Goal: Information Seeking & Learning: Compare options

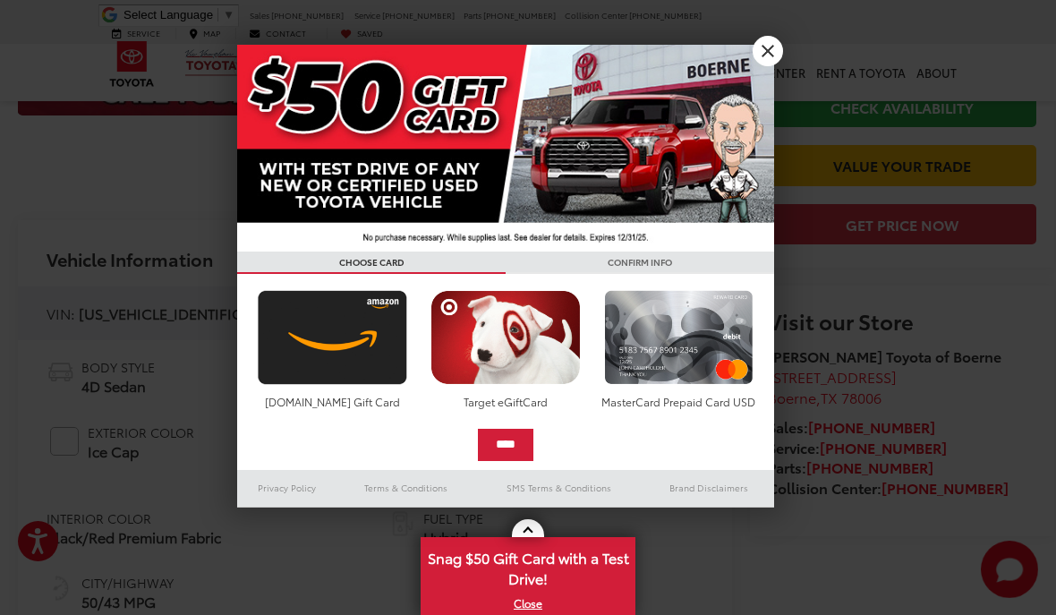
scroll to position [570, 0]
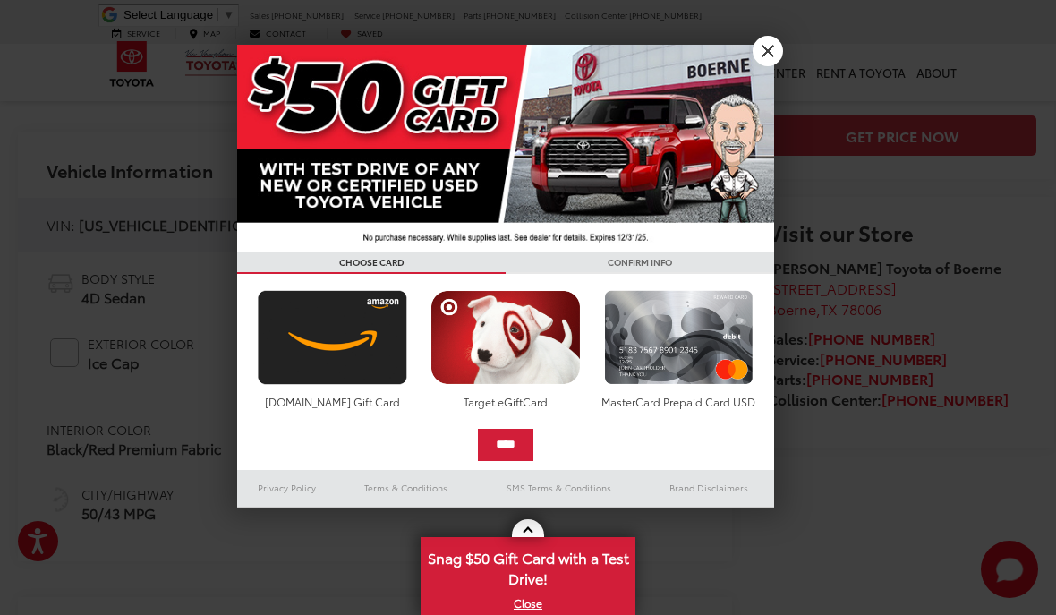
click at [748, 47] on img at bounding box center [505, 148] width 537 height 207
click at [760, 51] on link "X" at bounding box center [767, 51] width 30 height 30
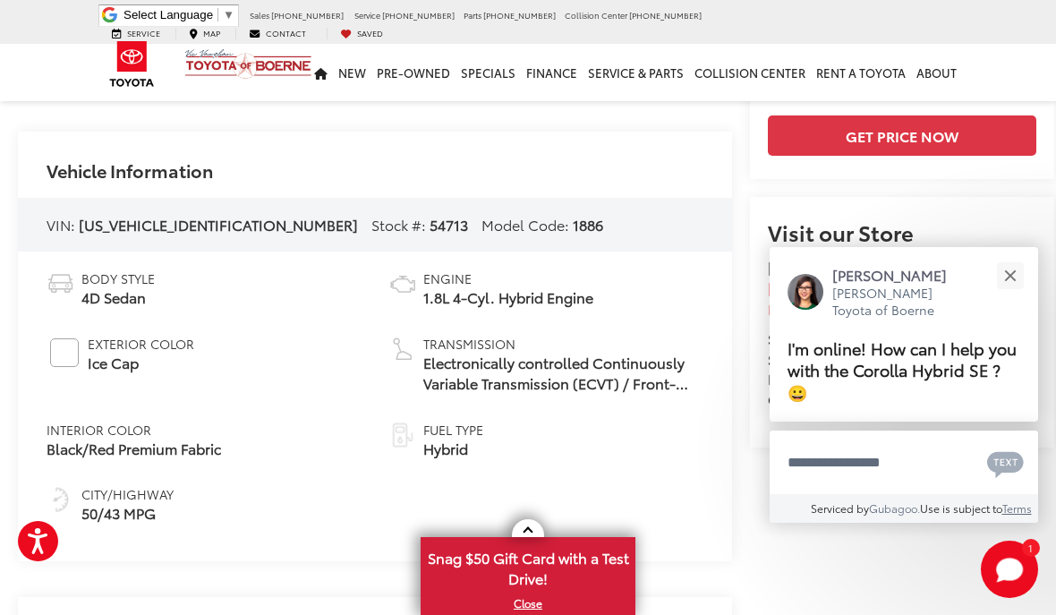
scroll to position [572, 0]
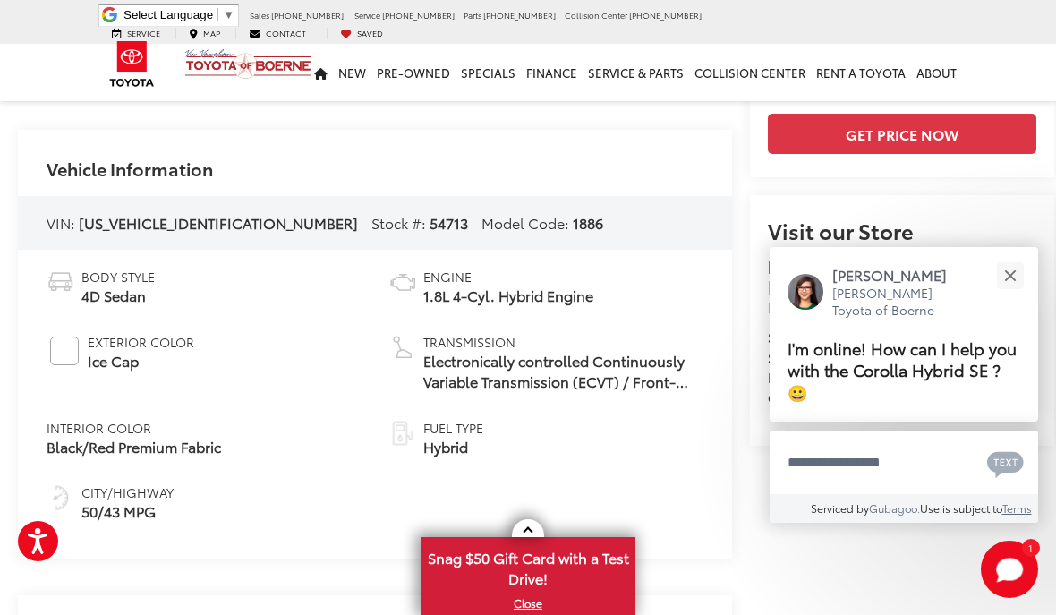
click at [1017, 294] on button "Close" at bounding box center [1009, 275] width 38 height 38
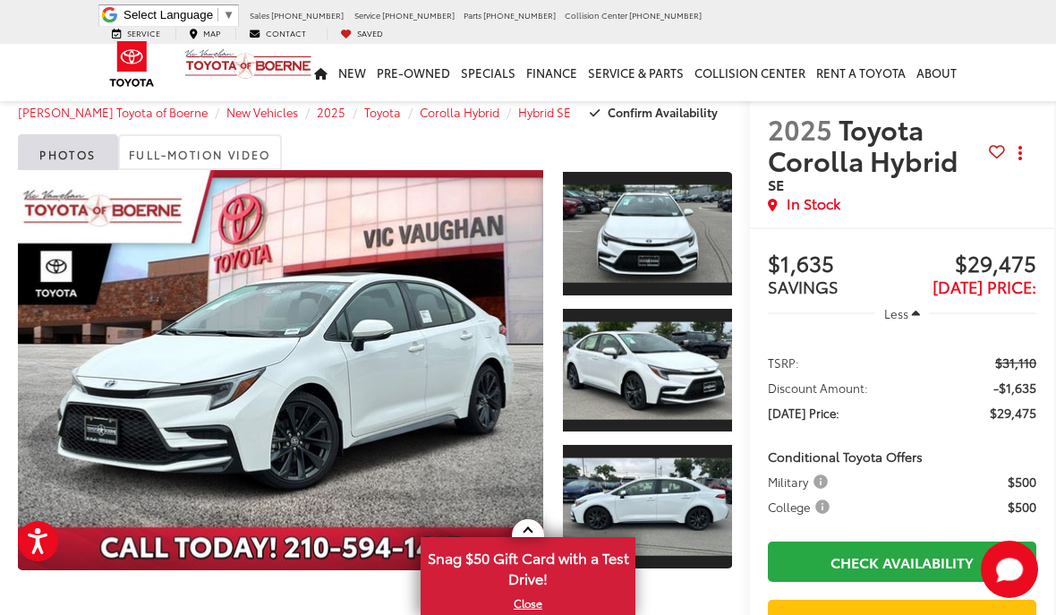
scroll to position [44, 0]
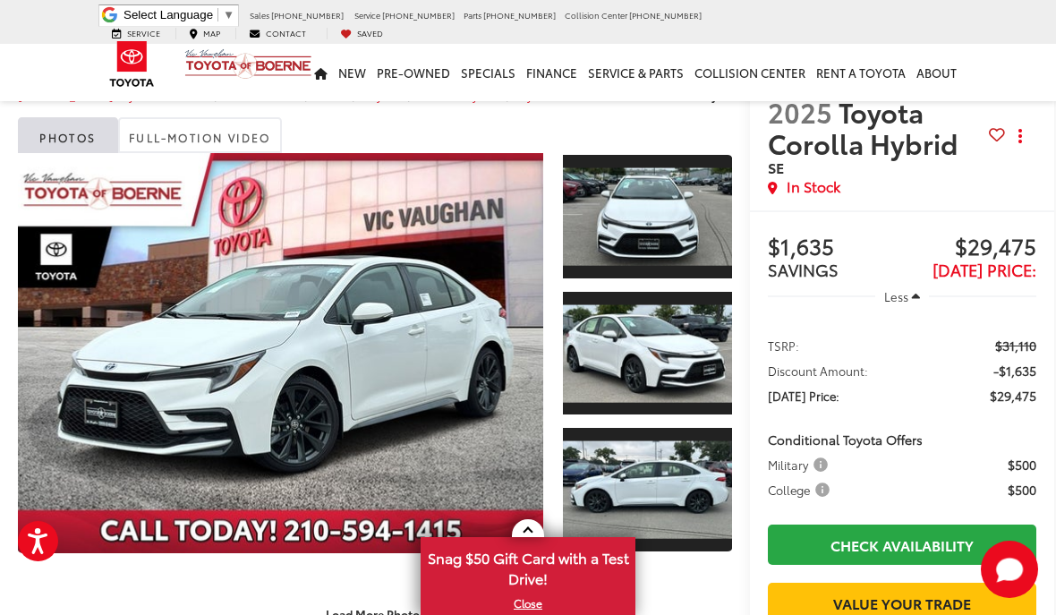
click at [270, 373] on link "Expand Photo 0" at bounding box center [280, 353] width 525 height 400
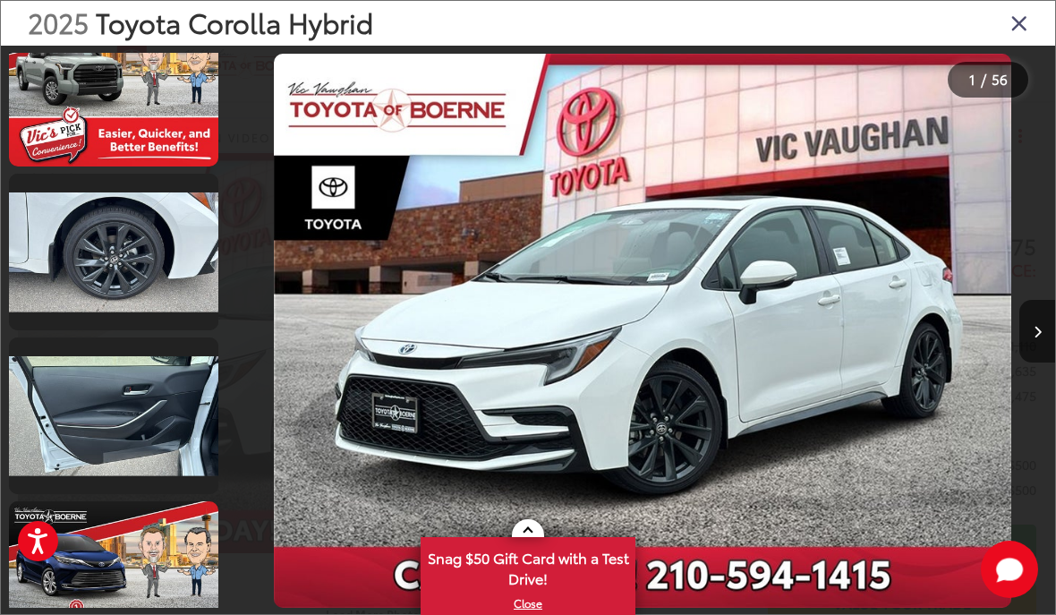
scroll to position [1848, 0]
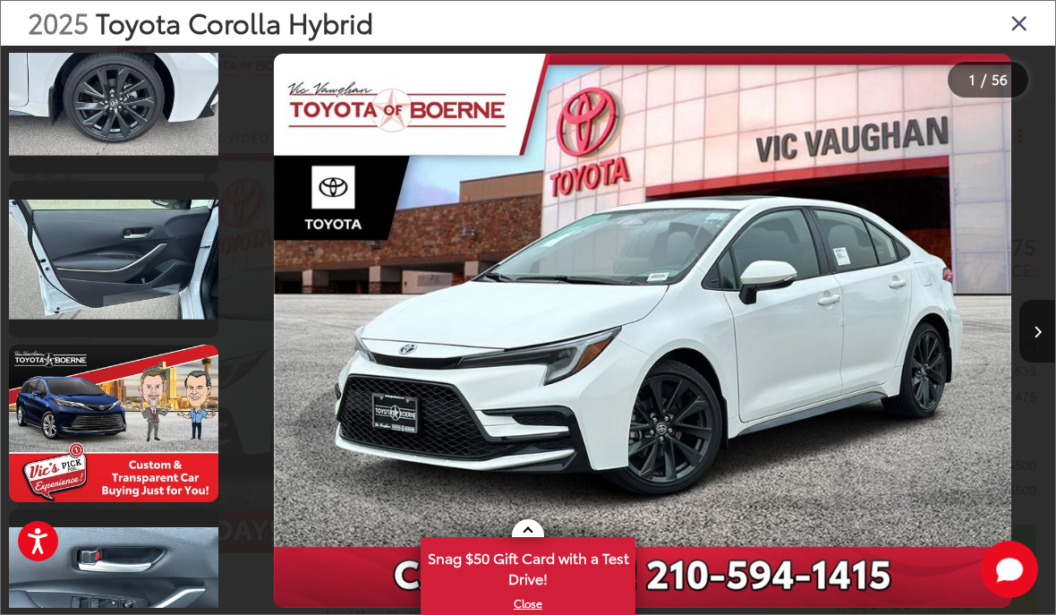
click at [74, 255] on link at bounding box center [113, 259] width 209 height 157
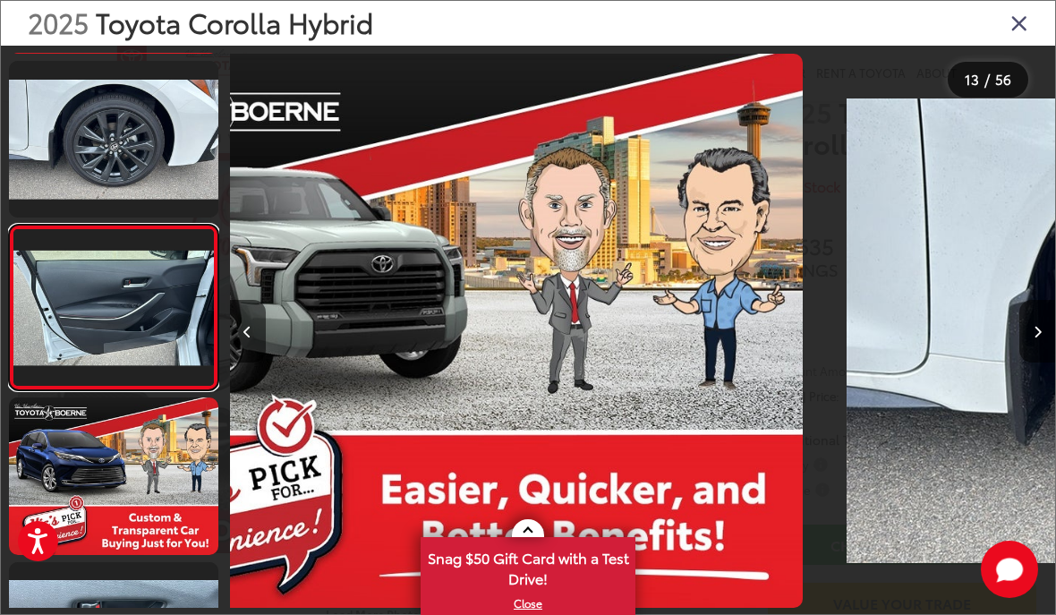
scroll to position [1785, 0]
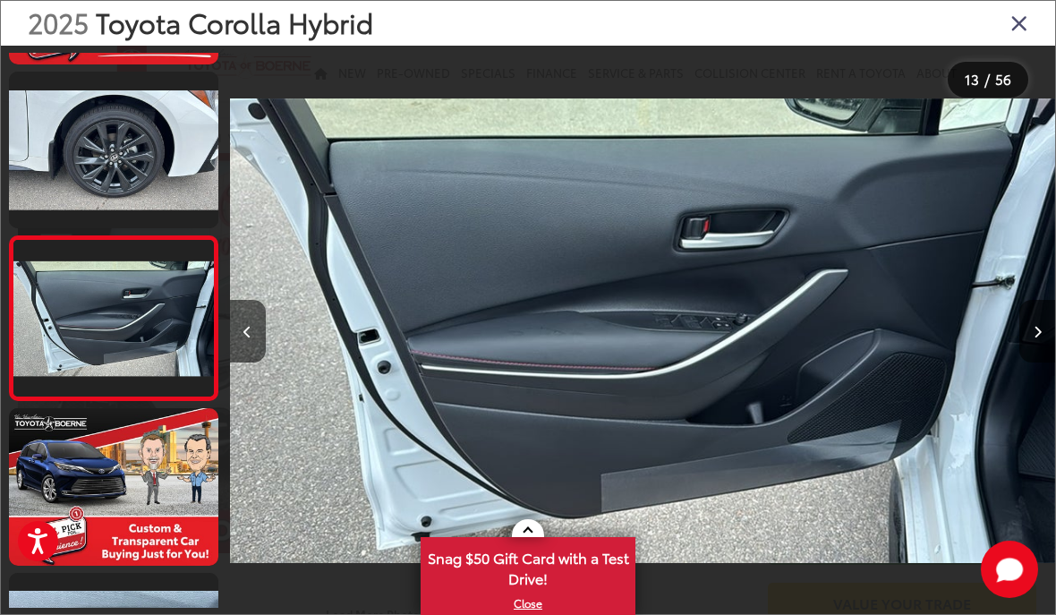
click at [57, 490] on link at bounding box center [113, 486] width 209 height 157
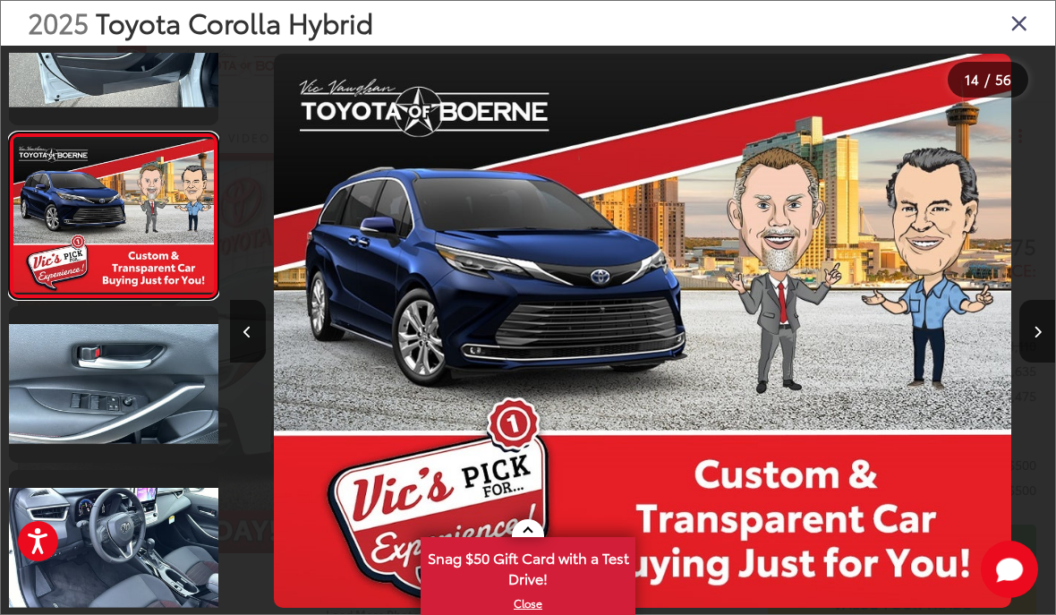
scroll to position [2052, 0]
click at [54, 420] on link at bounding box center [113, 384] width 209 height 157
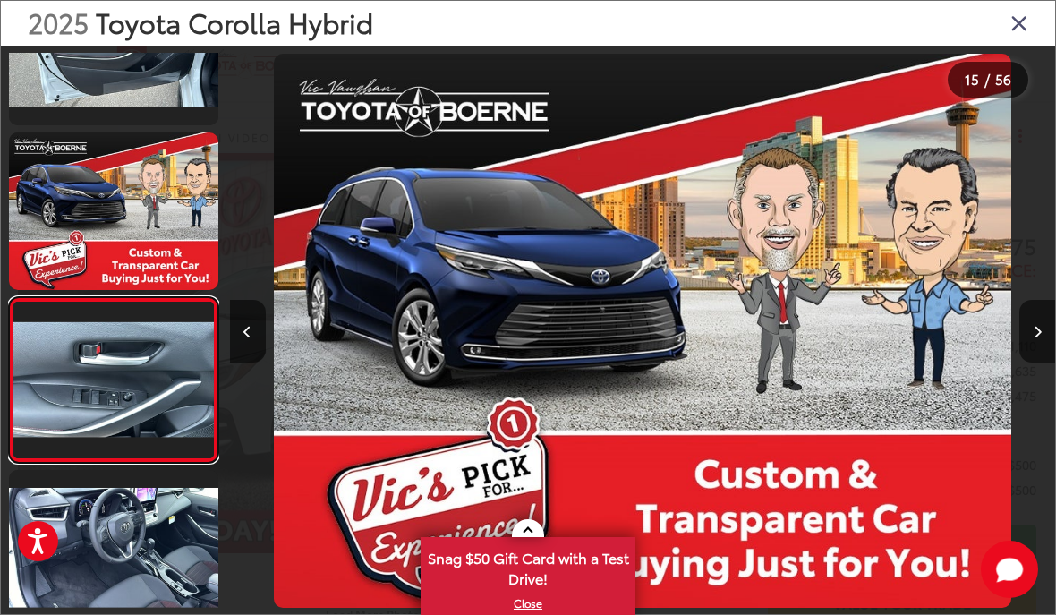
scroll to position [0, 0]
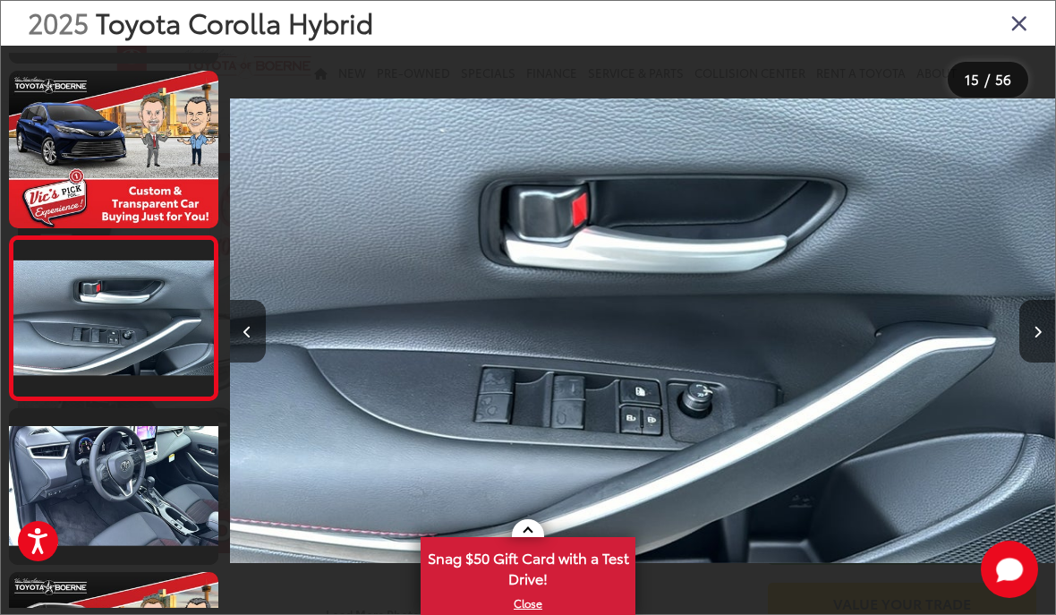
click at [63, 508] on link at bounding box center [113, 486] width 209 height 157
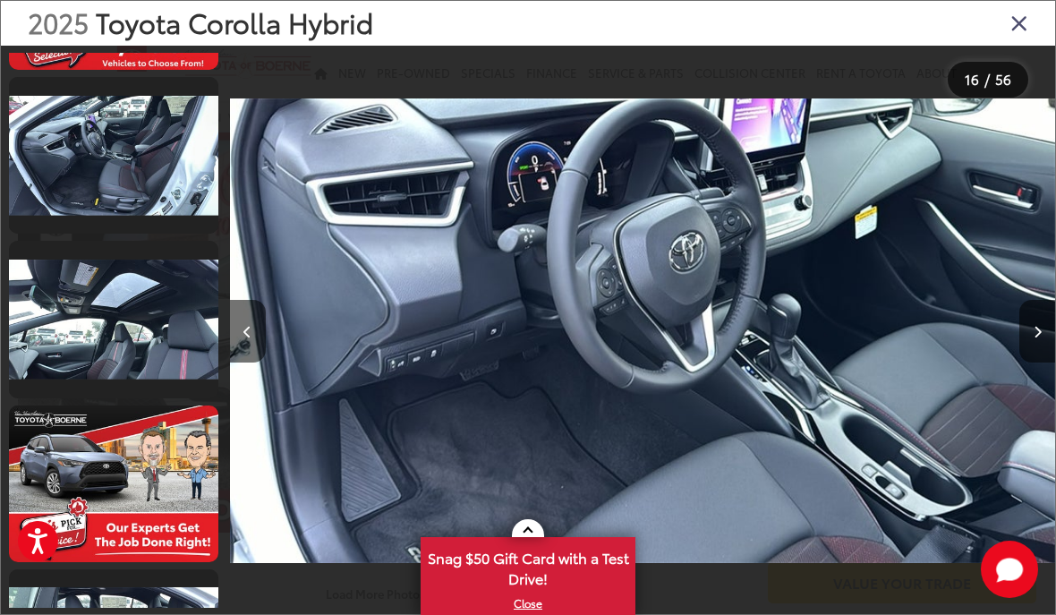
click at [74, 326] on link at bounding box center [113, 319] width 209 height 157
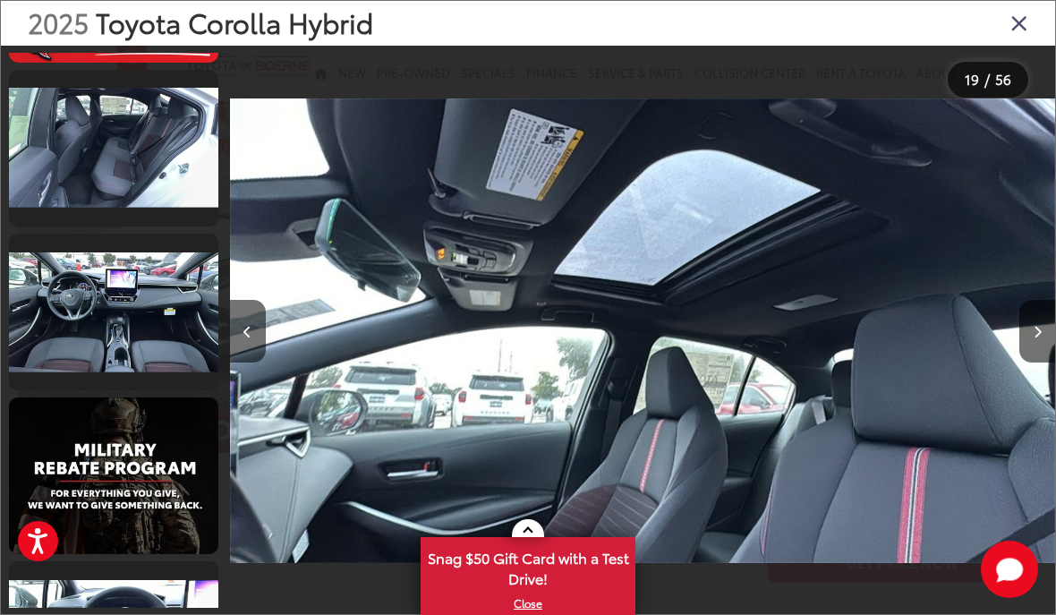
click at [76, 314] on link at bounding box center [113, 312] width 209 height 157
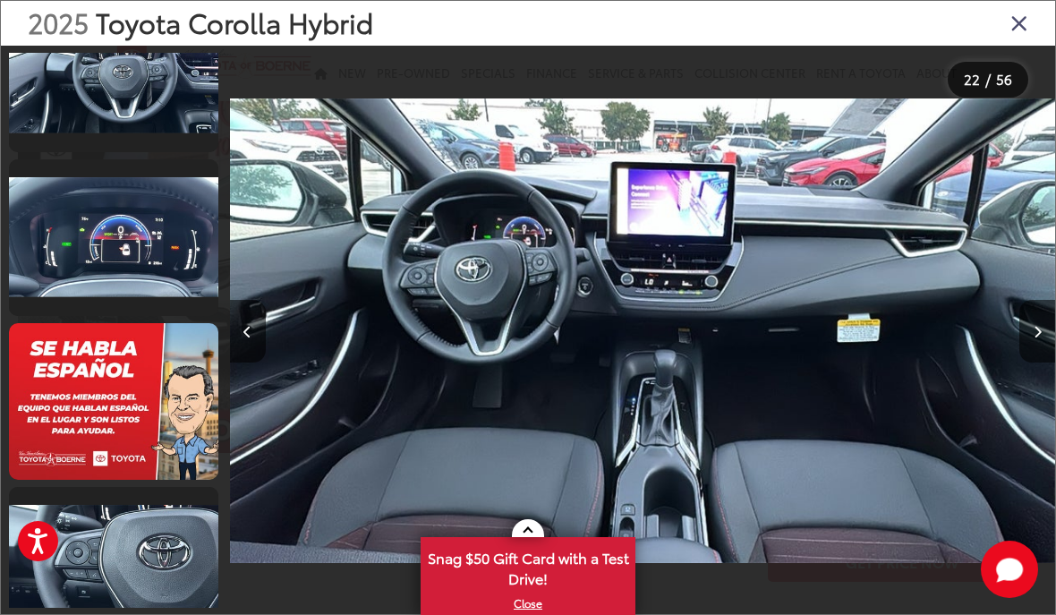
click at [70, 244] on link at bounding box center [113, 237] width 209 height 157
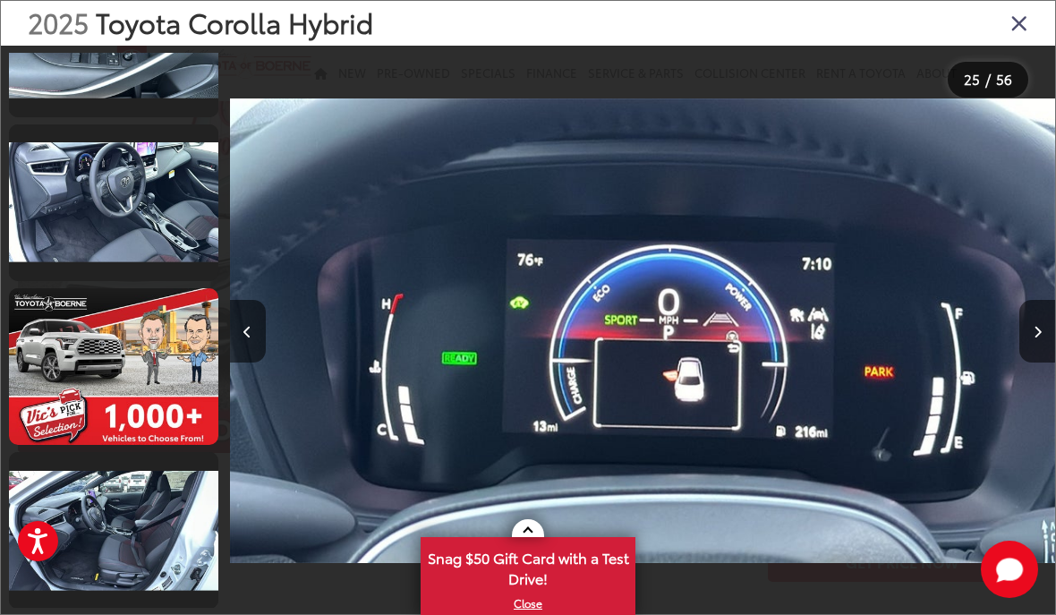
click at [1015, 24] on icon "Close gallery" at bounding box center [1019, 22] width 18 height 23
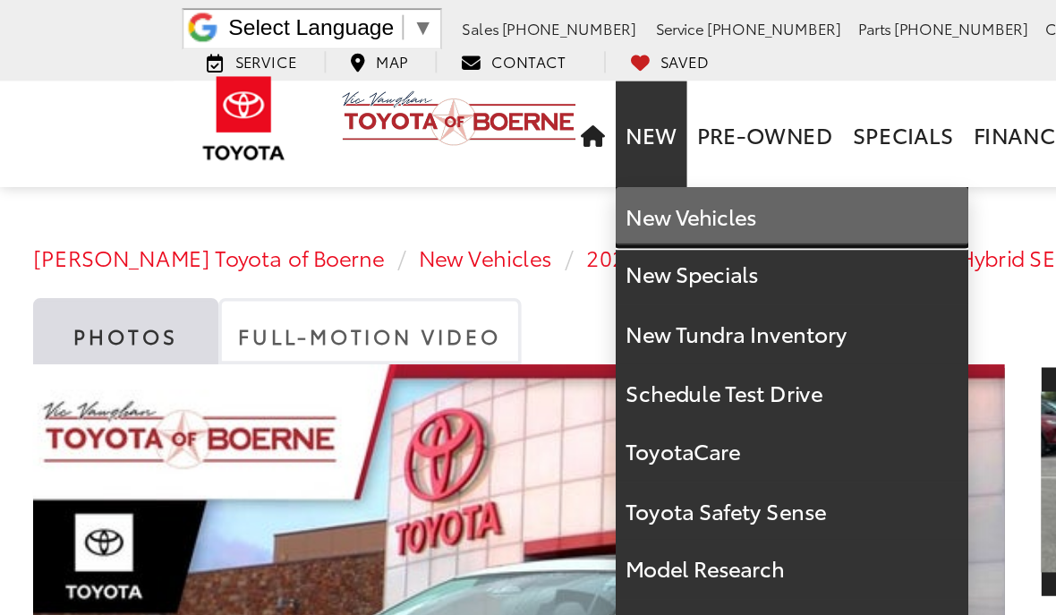
click at [407, 102] on link "New Vehicles" at bounding box center [428, 117] width 191 height 32
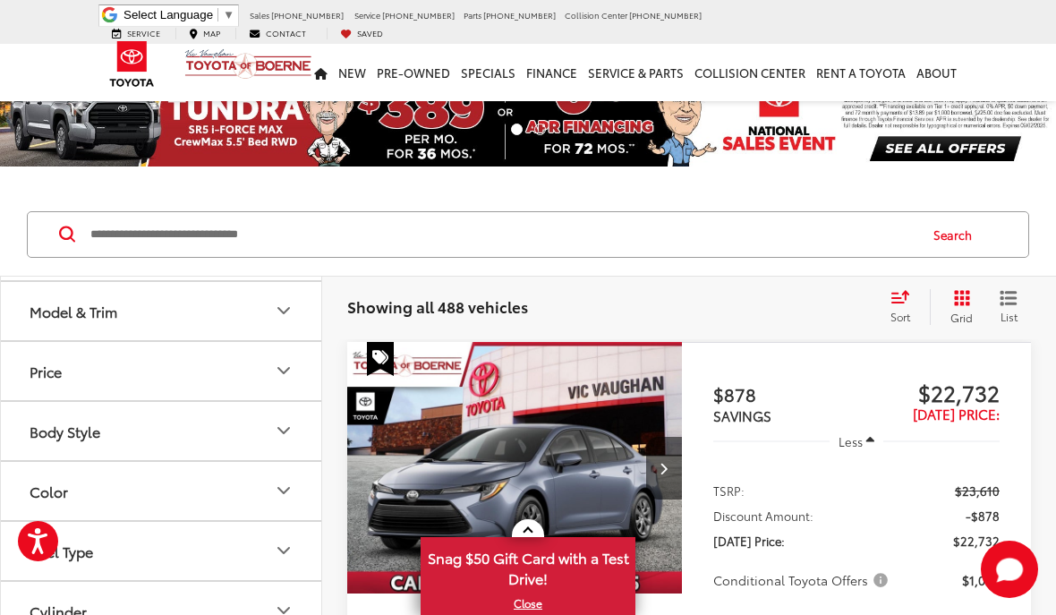
scroll to position [116, 0]
click at [40, 320] on button "Model & Trim" at bounding box center [162, 310] width 322 height 58
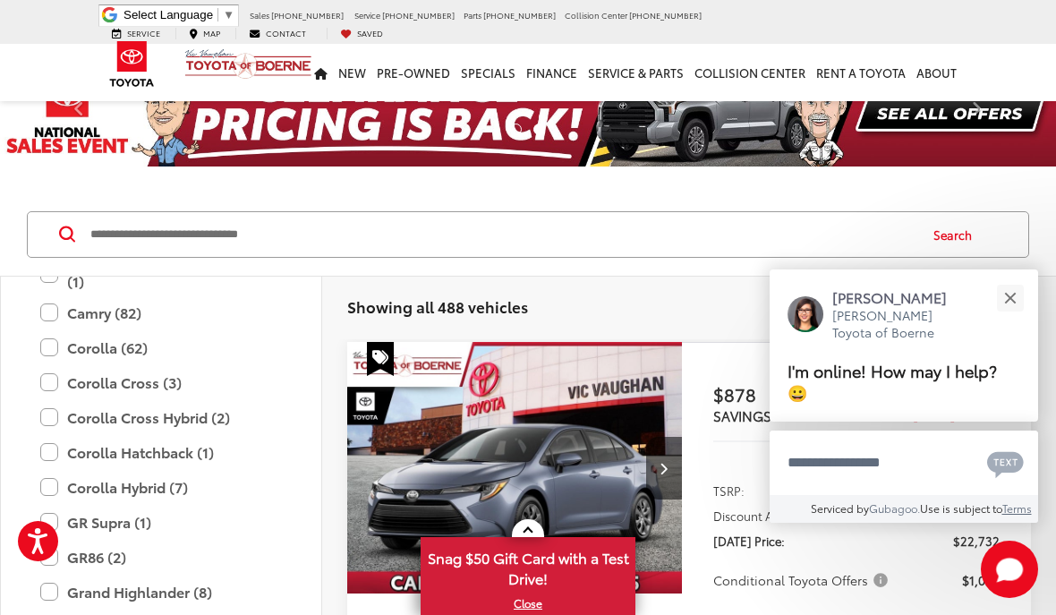
scroll to position [294, 0]
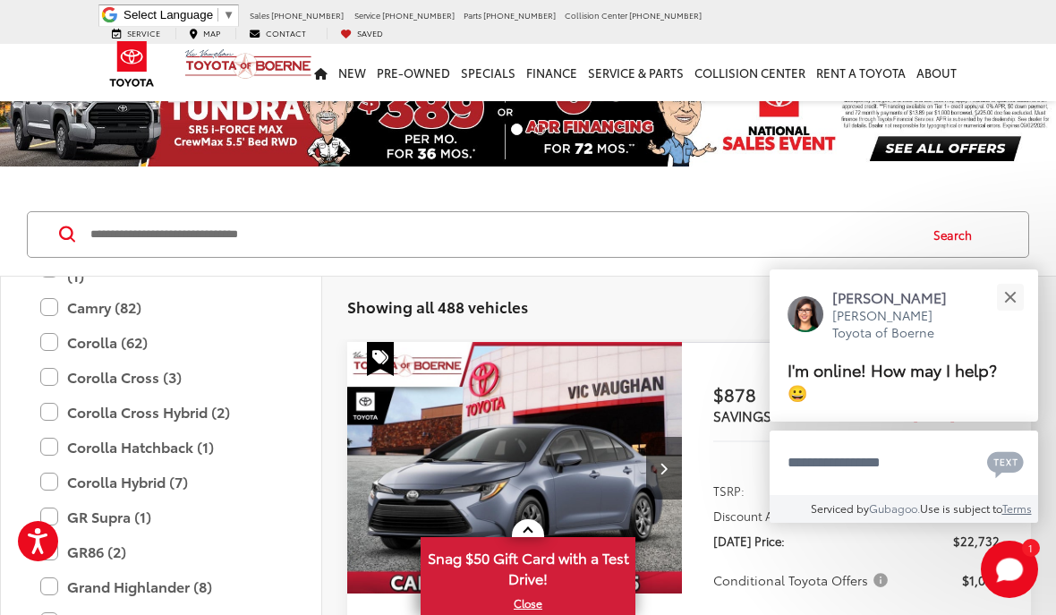
click at [54, 455] on label "Corolla Hatchback (1)" at bounding box center [161, 446] width 242 height 31
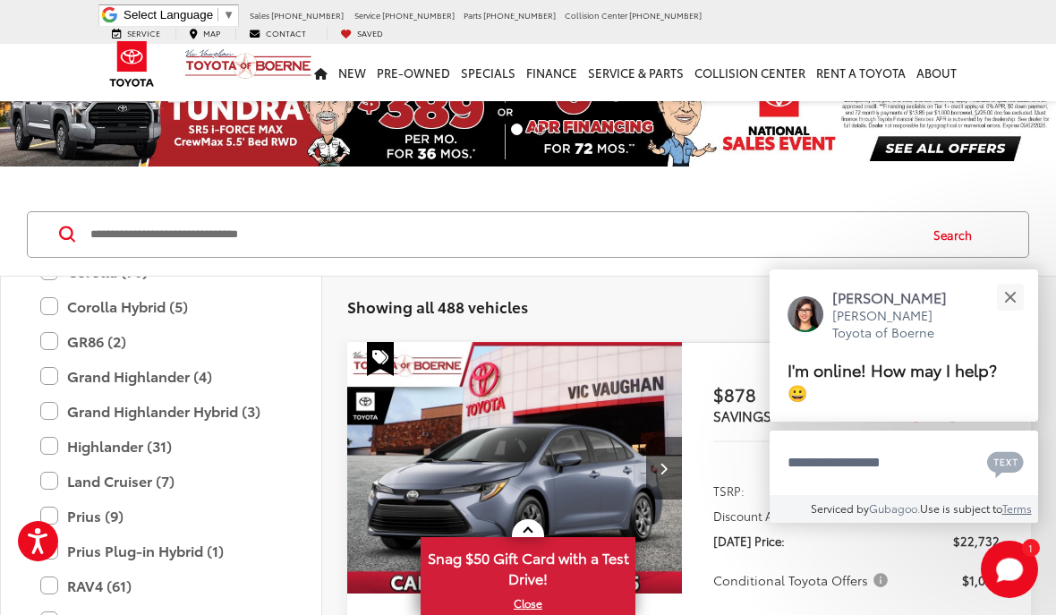
click at [53, 412] on label "Grand Highlander Hybrid (3)" at bounding box center [161, 410] width 242 height 31
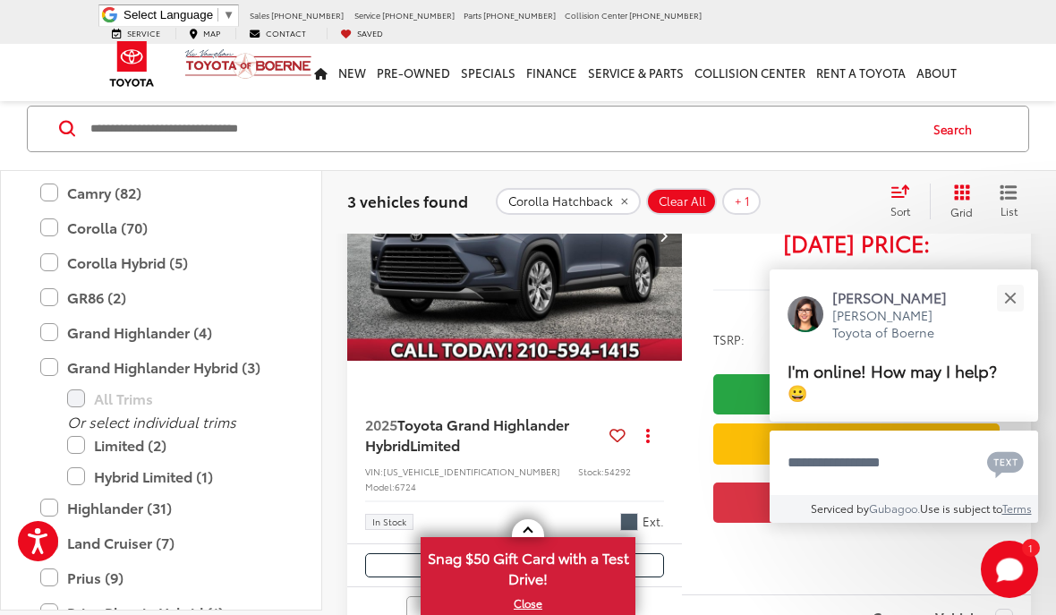
scroll to position [264, 0]
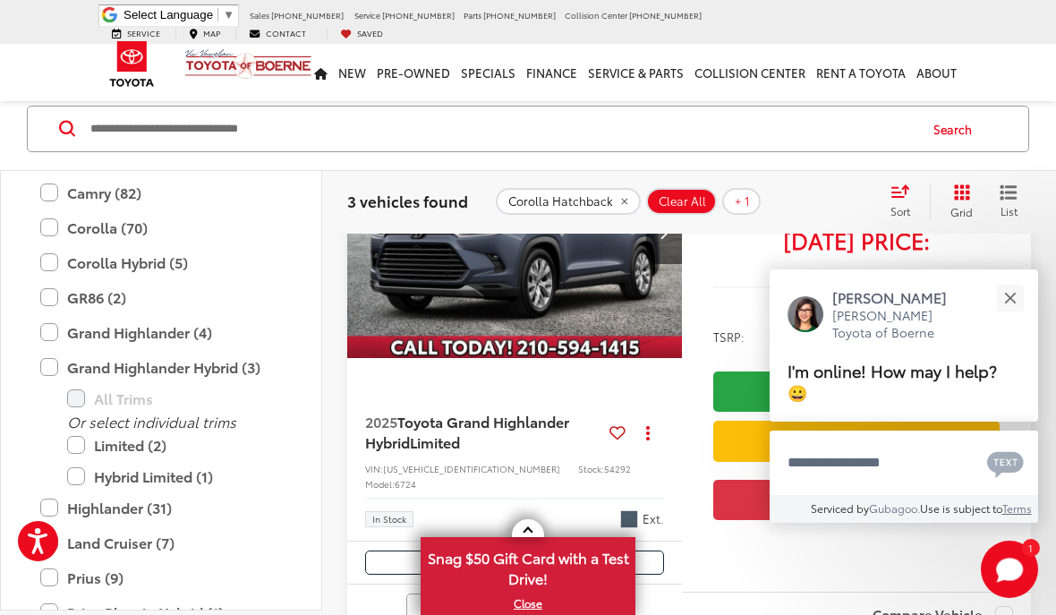
click at [49, 374] on label "Grand Highlander Hybrid (3)" at bounding box center [161, 366] width 242 height 31
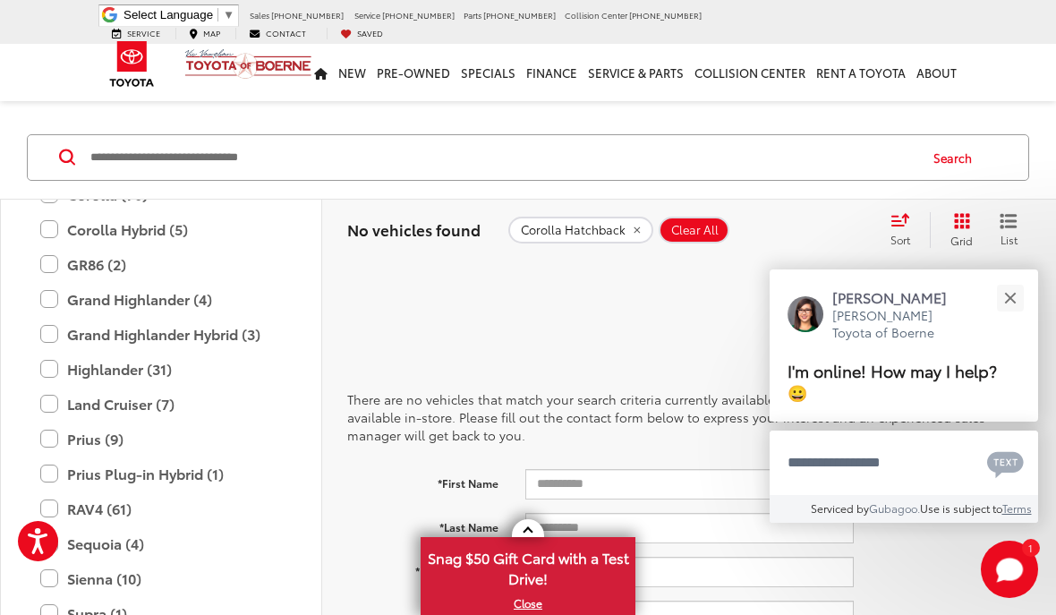
click at [47, 243] on label "Corolla Hybrid (5)" at bounding box center [161, 229] width 242 height 31
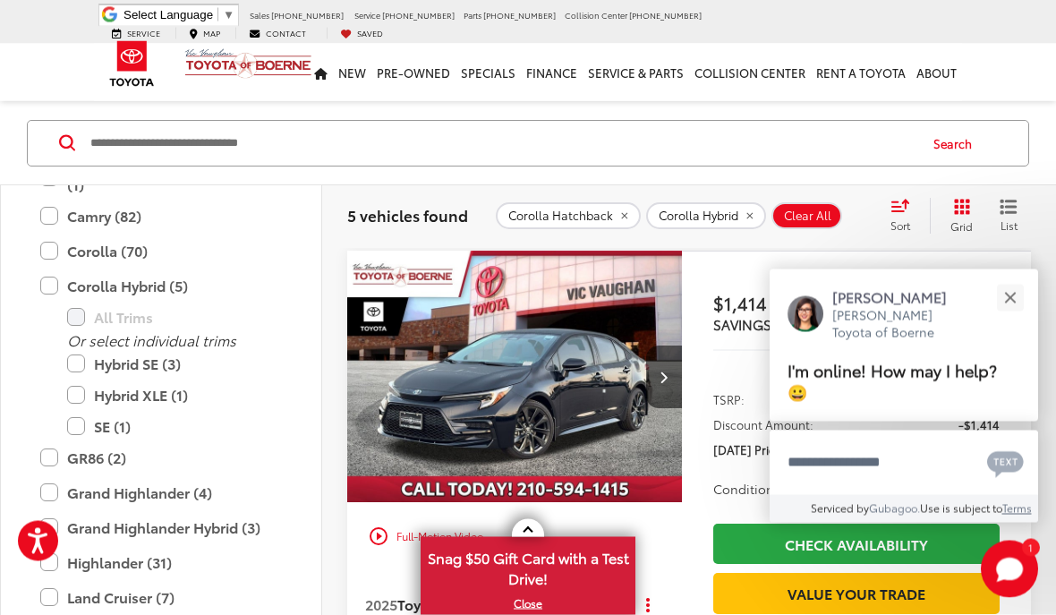
scroll to position [122, 0]
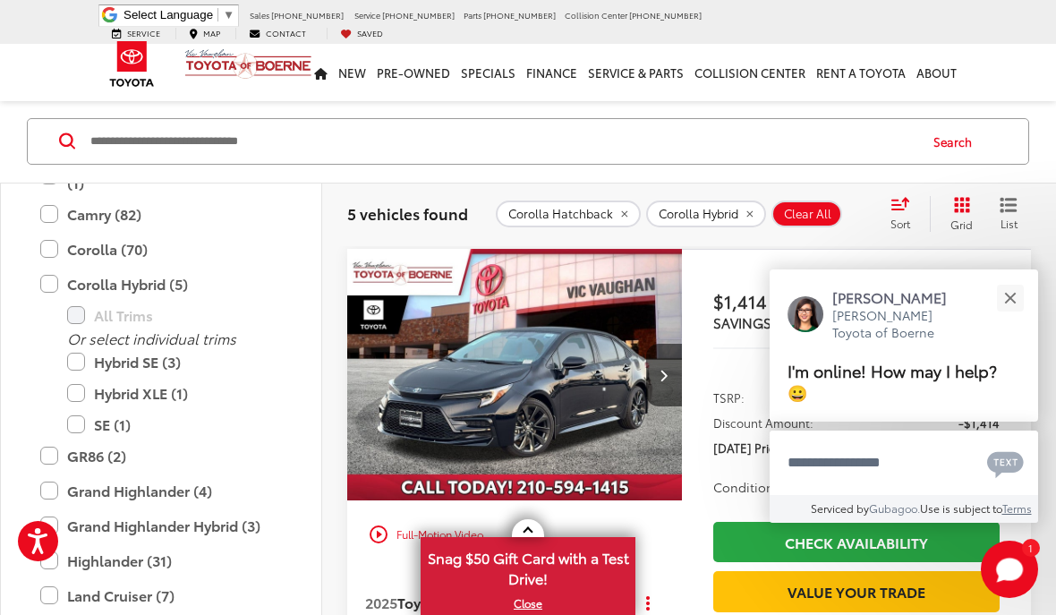
click at [81, 354] on label "Hybrid SE (3)" at bounding box center [174, 361] width 215 height 31
click at [80, 387] on label "Hybrid XLE (1)" at bounding box center [174, 393] width 215 height 31
click at [77, 420] on label "SE (1)" at bounding box center [174, 424] width 215 height 31
click at [1010, 317] on button "Close" at bounding box center [1009, 297] width 38 height 38
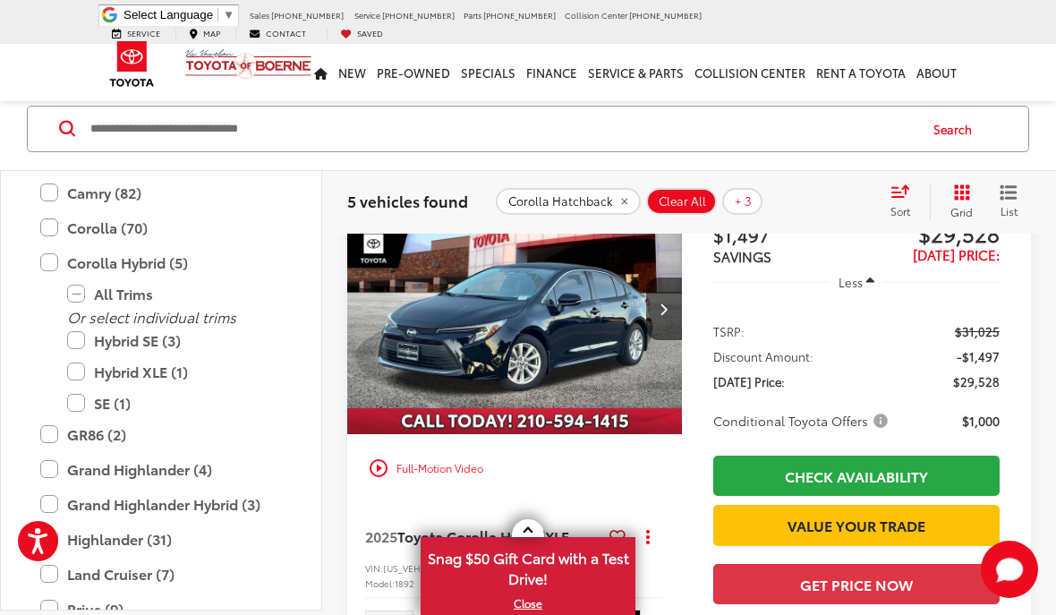
scroll to position [2186, 0]
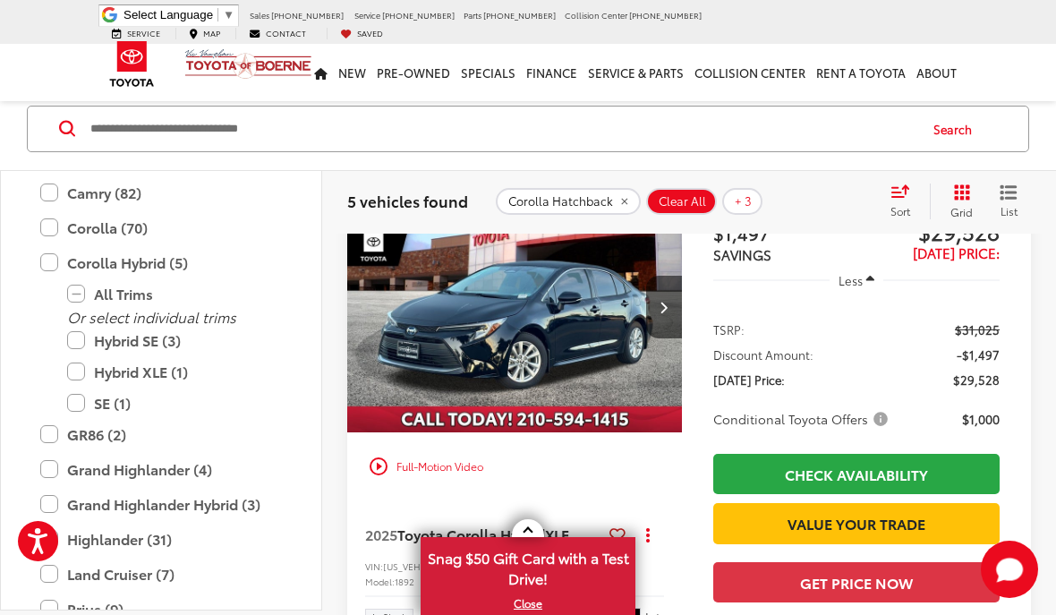
click at [615, 305] on img "2025 Toyota Corolla Hybrid Hybrid XLE 0" at bounding box center [514, 307] width 337 height 253
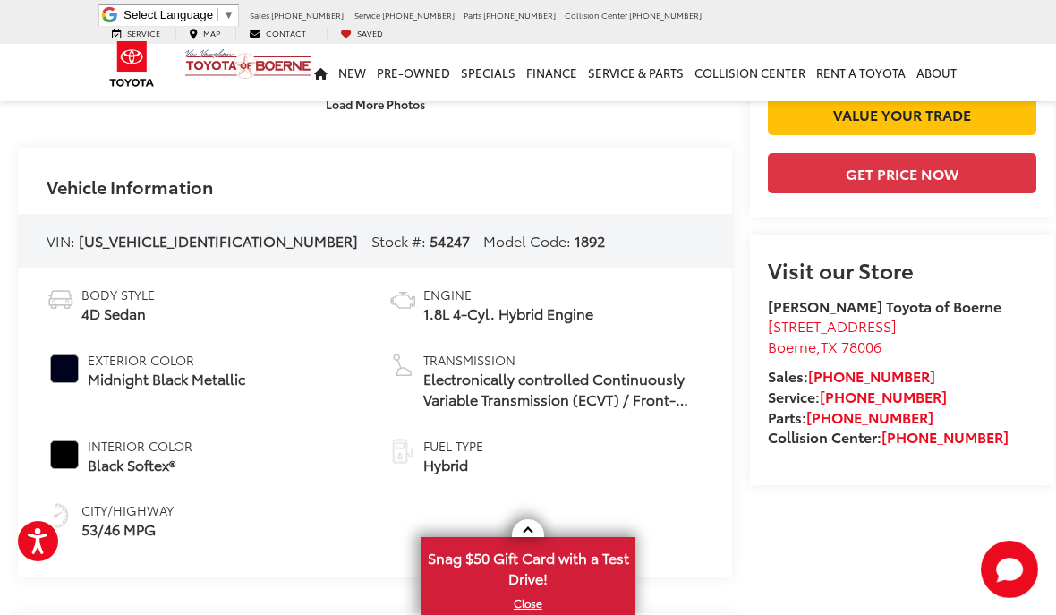
scroll to position [555, 0]
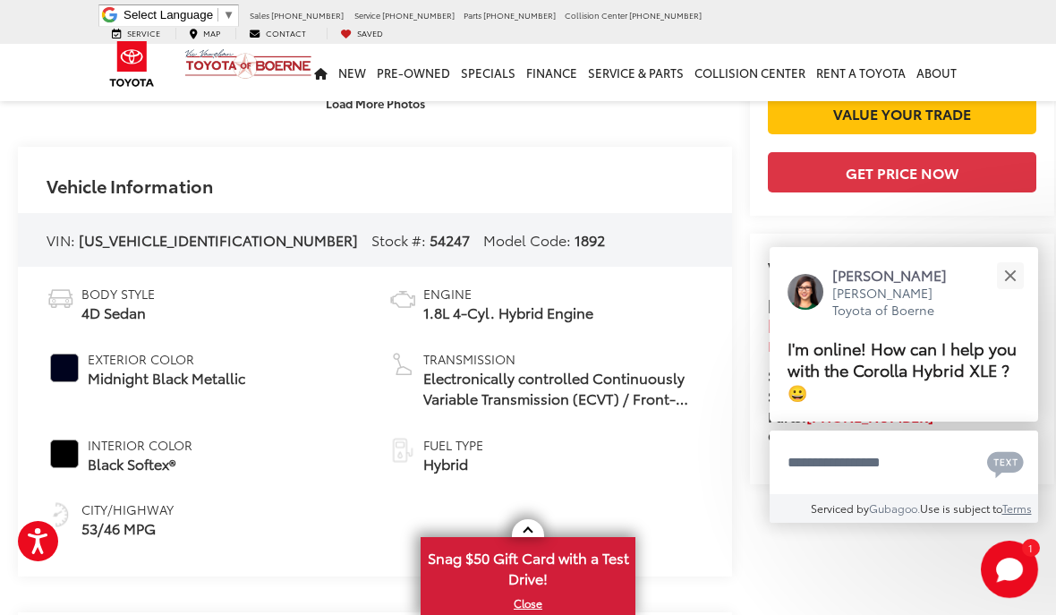
click at [93, 455] on span "Black Softex®" at bounding box center [140, 464] width 105 height 21
click at [1007, 294] on button "Close" at bounding box center [1009, 275] width 38 height 38
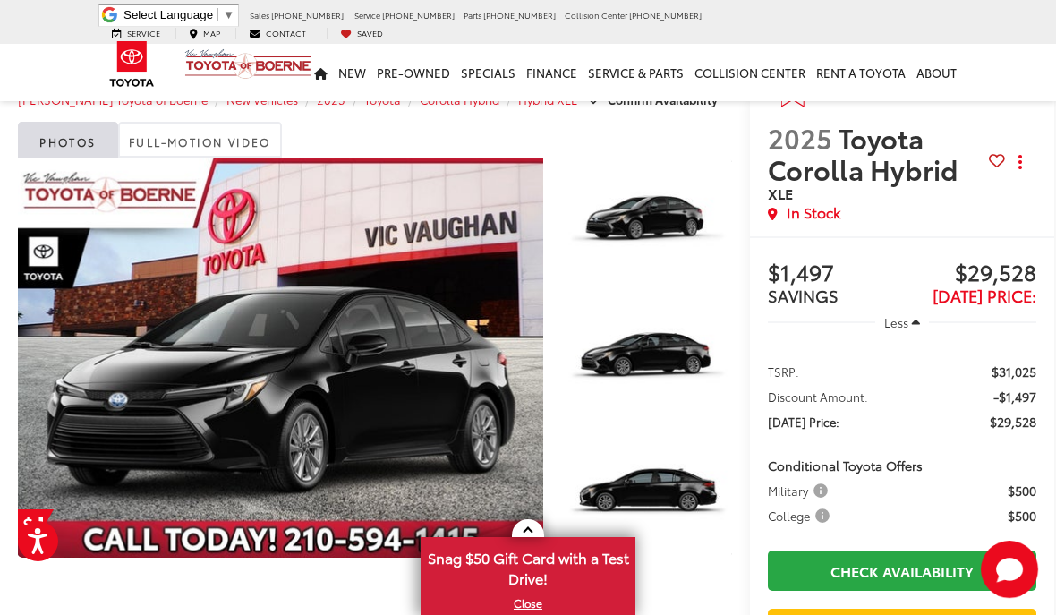
scroll to position [45, 0]
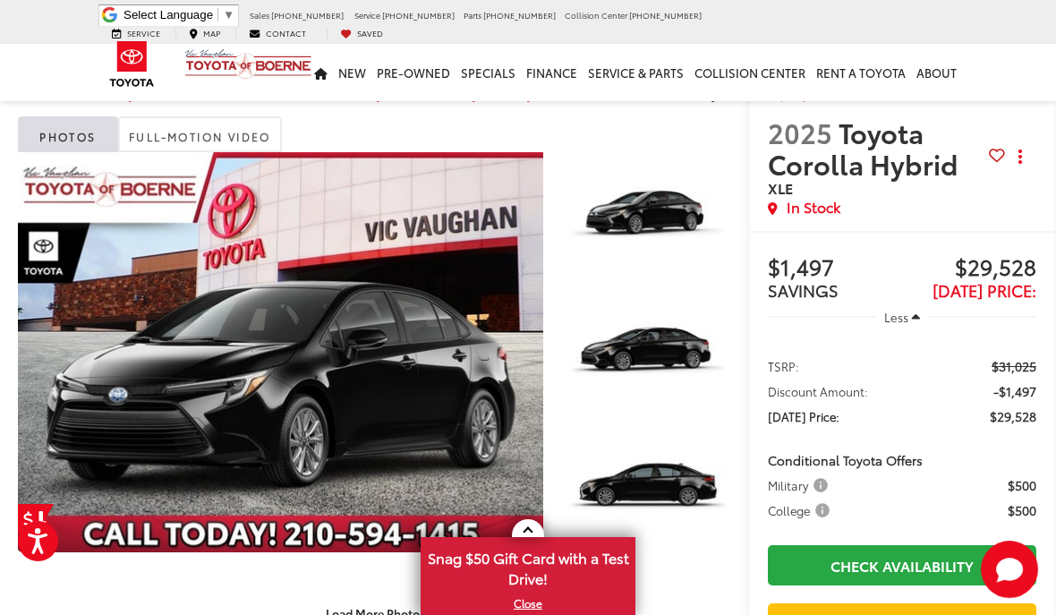
click at [276, 351] on link "Expand Photo 0" at bounding box center [280, 352] width 525 height 400
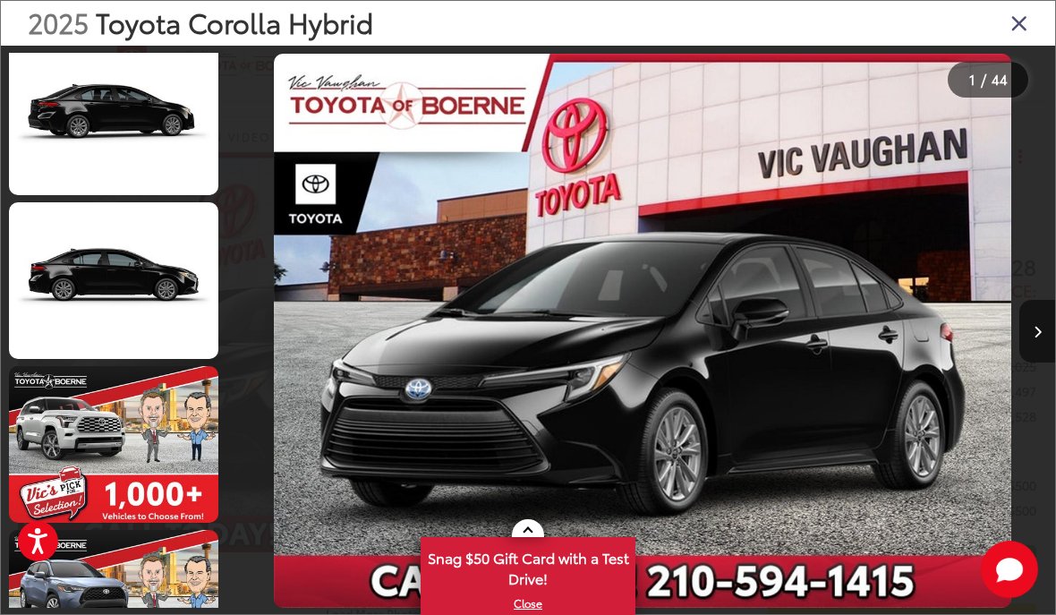
scroll to position [2326, 0]
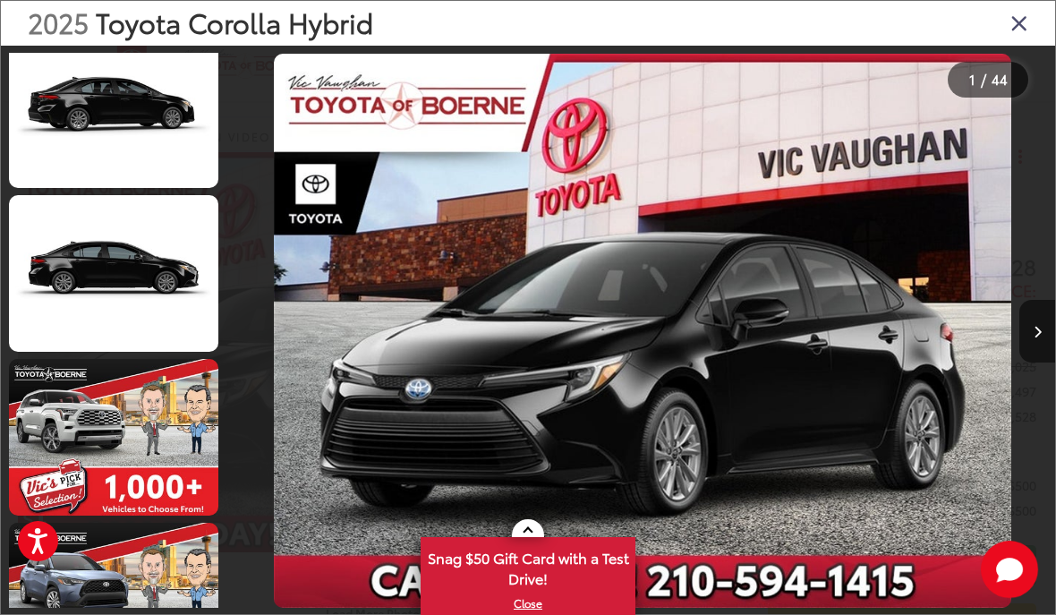
click at [72, 264] on link at bounding box center [113, 273] width 209 height 157
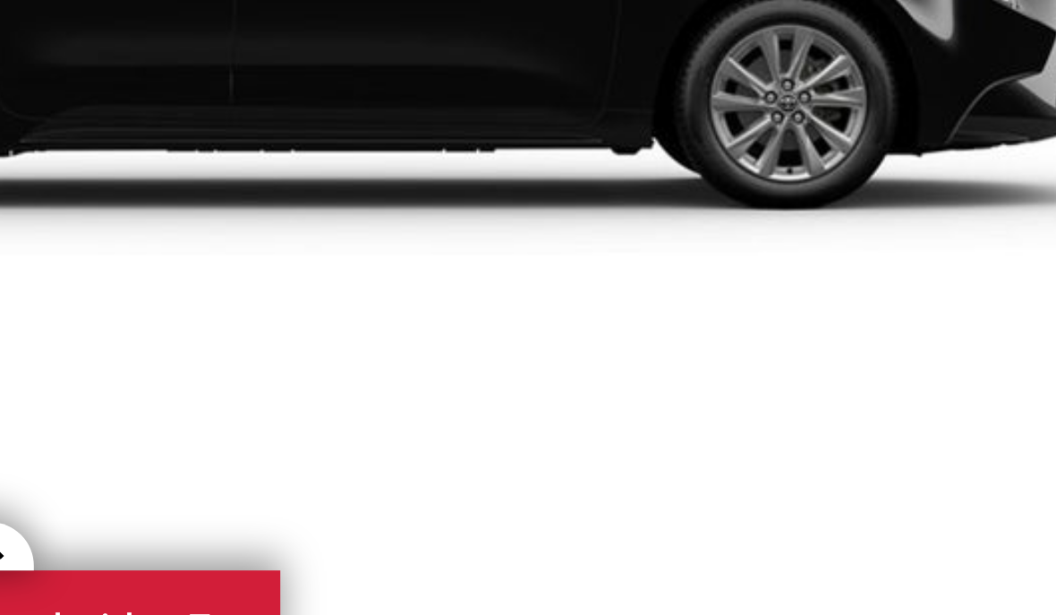
scroll to position [0, 25584]
